Goal: Transaction & Acquisition: Purchase product/service

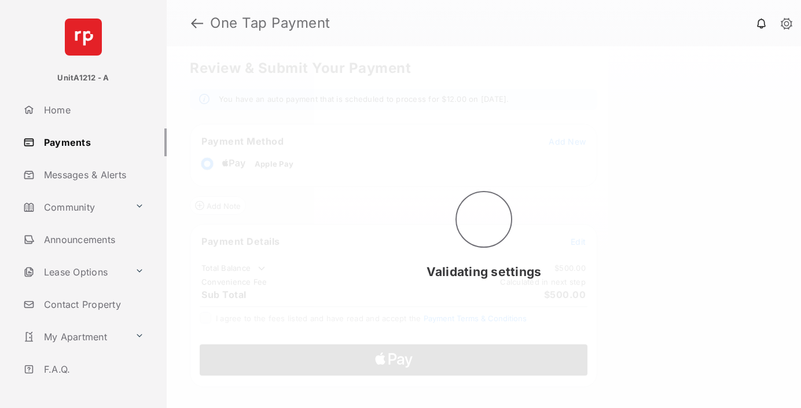
click at [567, 141] on span "Add New" at bounding box center [566, 142] width 37 height 10
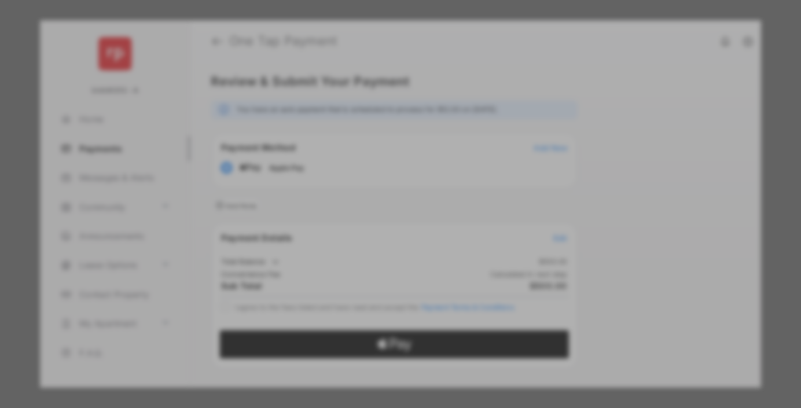
scroll to position [9, 0]
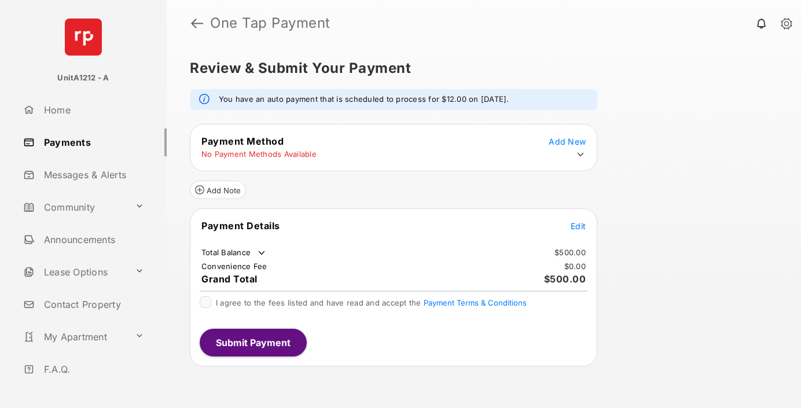
click at [580, 154] on icon at bounding box center [580, 154] width 10 height 10
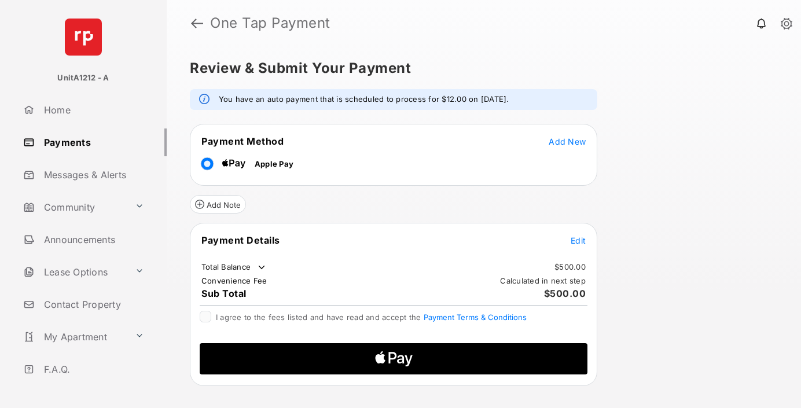
click at [578, 240] on span "Edit" at bounding box center [577, 240] width 15 height 10
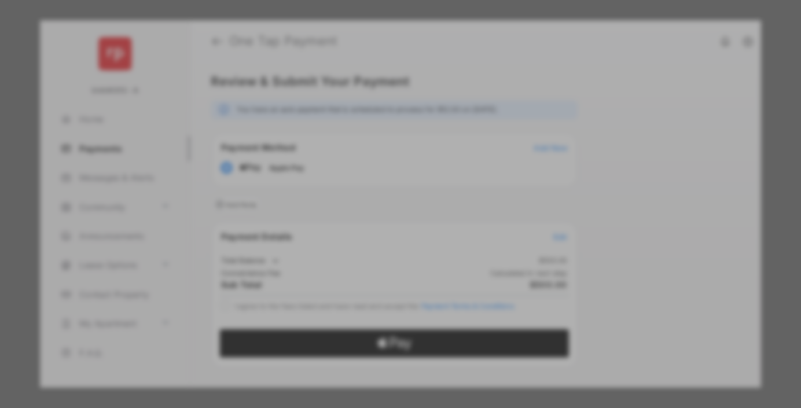
click at [379, 202] on div "Other Amount" at bounding box center [378, 212] width 187 height 20
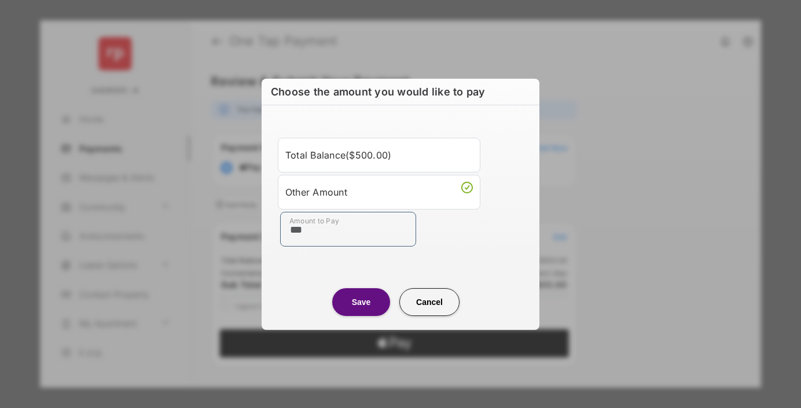
type input "***"
click at [361, 301] on button "Save" at bounding box center [361, 302] width 58 height 28
